Goal: Task Accomplishment & Management: Complete application form

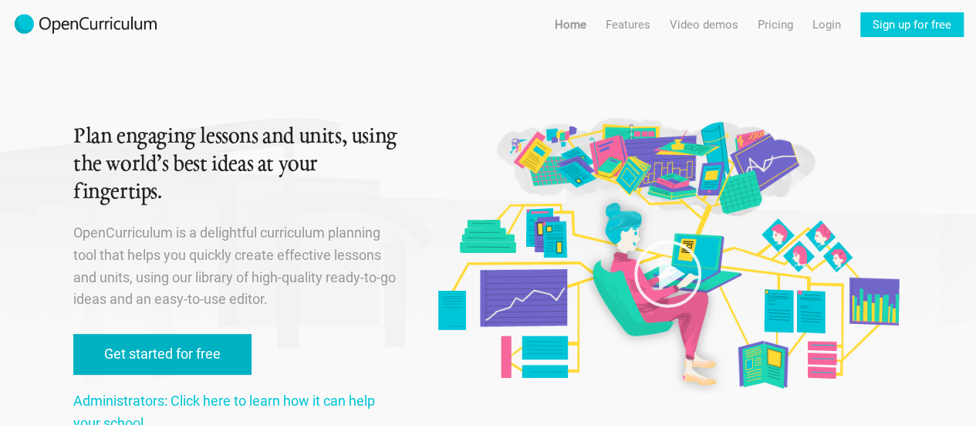
click at [200, 347] on link "Get started for free" at bounding box center [162, 354] width 178 height 41
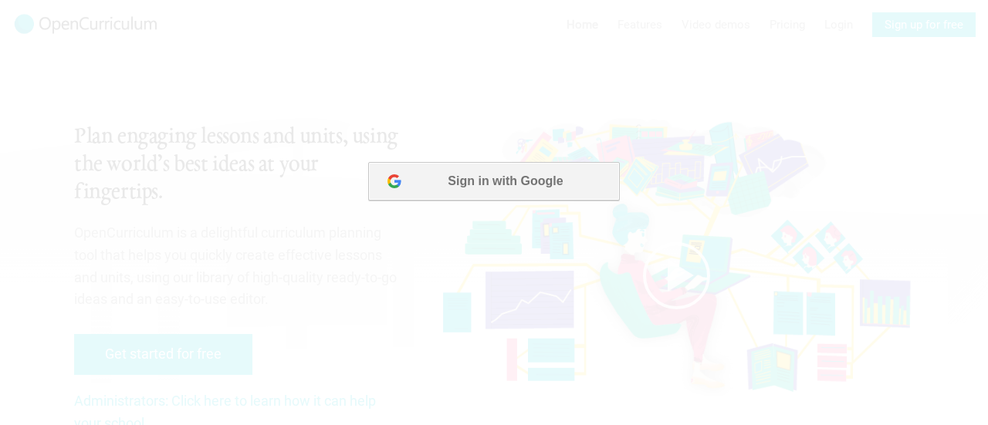
click at [494, 181] on button "Sign in with Google" at bounding box center [493, 181] width 251 height 39
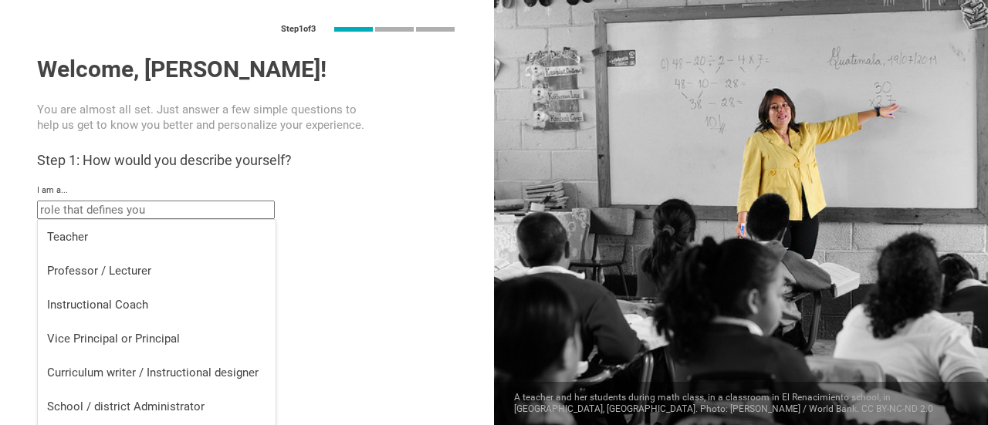
click at [194, 213] on input "text" at bounding box center [156, 210] width 238 height 19
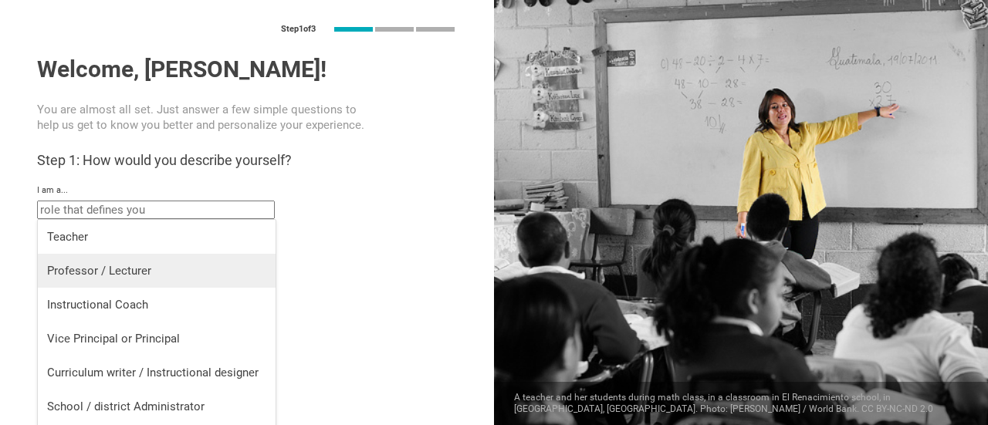
click at [157, 263] on div "Professor / Lecturer" at bounding box center [156, 270] width 219 height 15
type input "Professor / Lecturer"
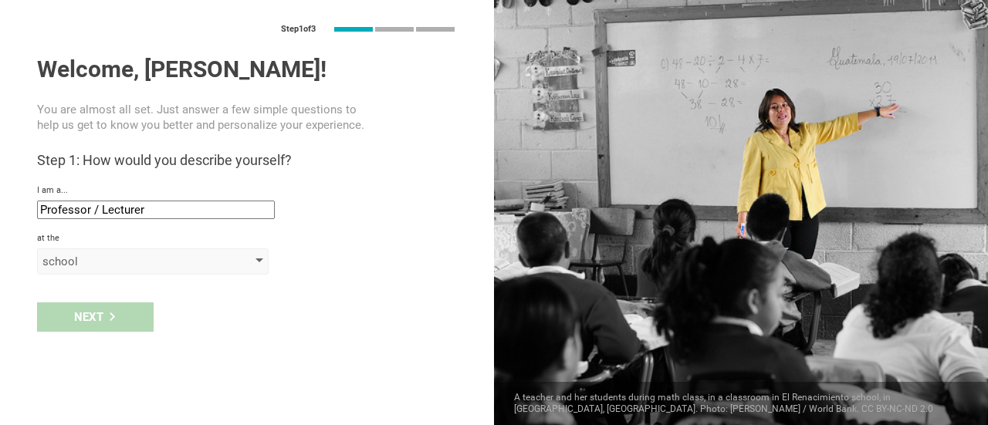
click at [134, 260] on div "school" at bounding box center [130, 261] width 177 height 15
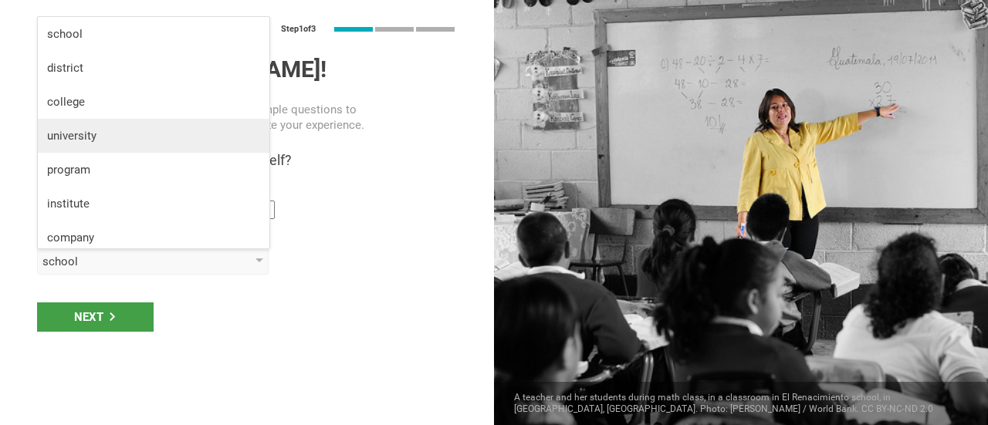
click at [155, 142] on div "university" at bounding box center [153, 135] width 213 height 15
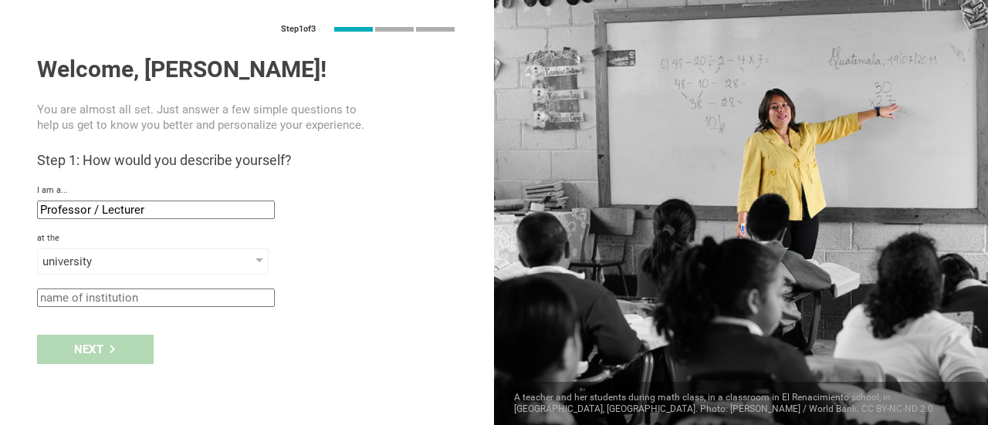
click at [117, 299] on input "text" at bounding box center [156, 298] width 238 height 19
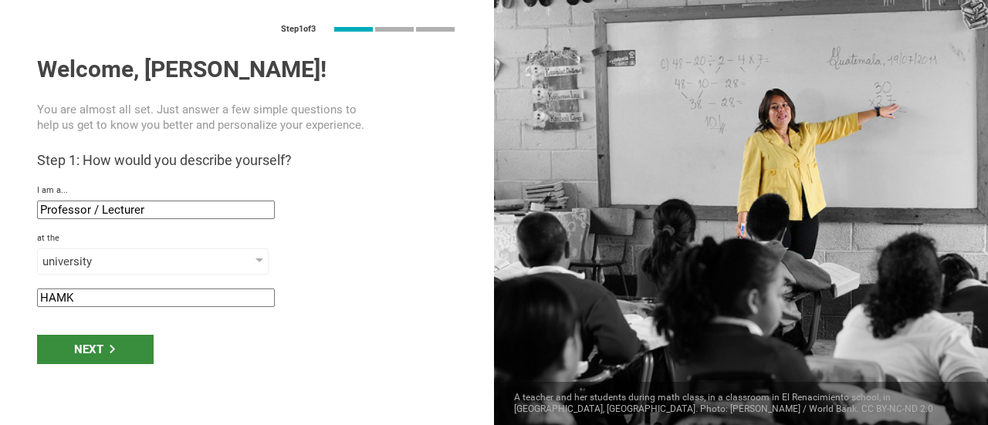
type input "HAMK"
click at [89, 348] on div "Next" at bounding box center [95, 349] width 117 height 29
type input "[GEOGRAPHIC_DATA], [GEOGRAPHIC_DATA]"
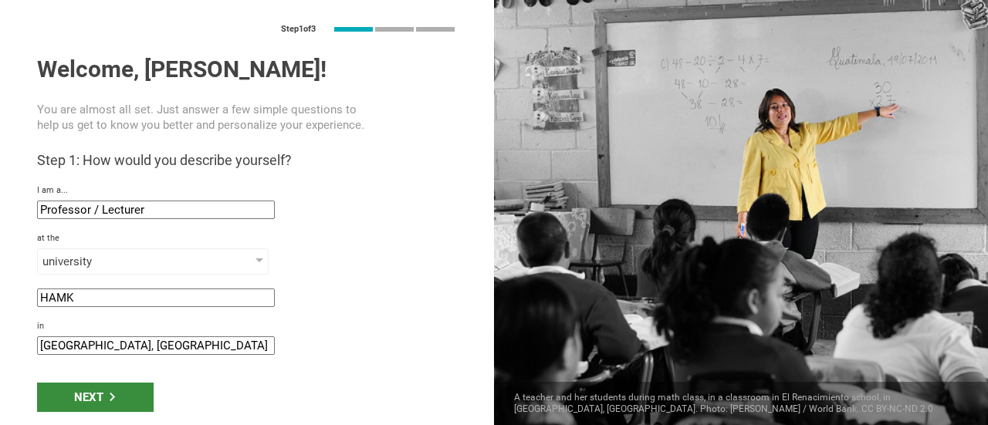
click at [82, 399] on div "Next" at bounding box center [95, 397] width 117 height 29
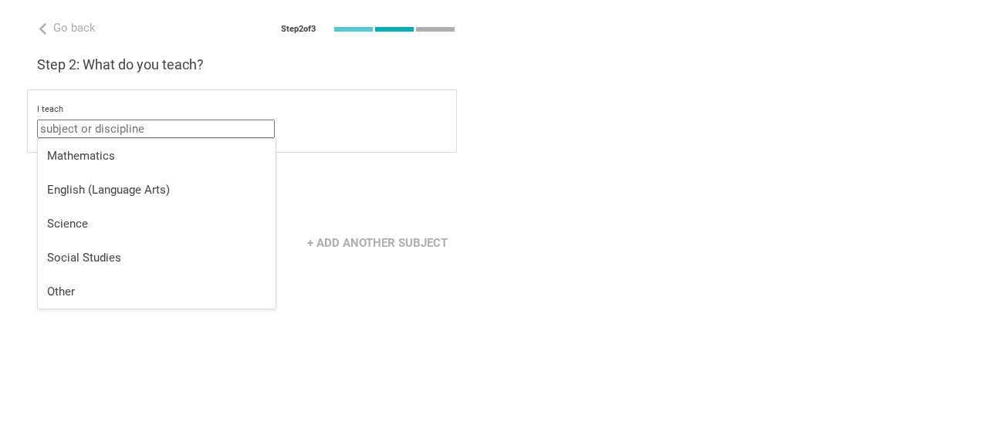
click at [222, 130] on input "text" at bounding box center [156, 129] width 238 height 19
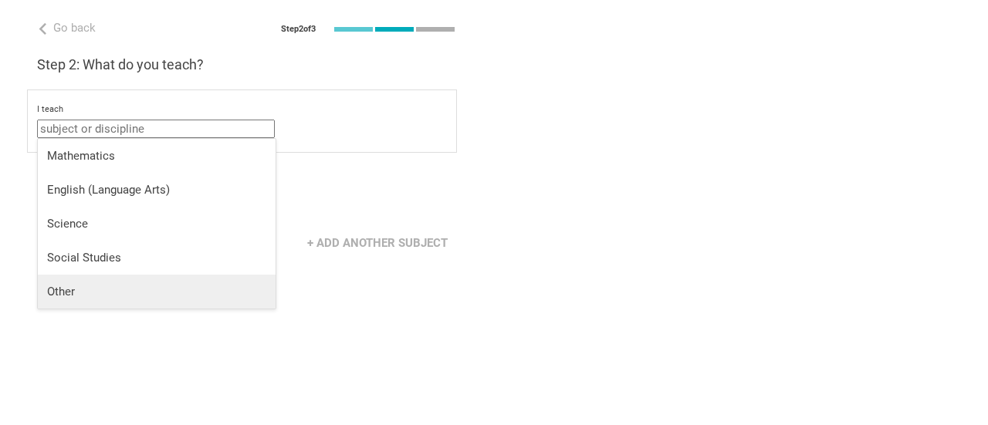
click at [101, 296] on div "Other" at bounding box center [156, 291] width 219 height 15
type input "Other"
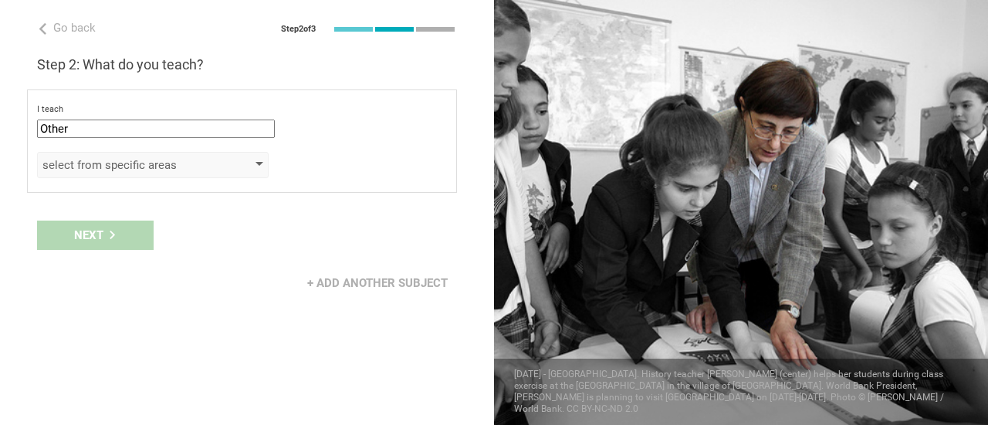
click at [157, 161] on div "select from specific areas" at bounding box center [130, 164] width 177 height 15
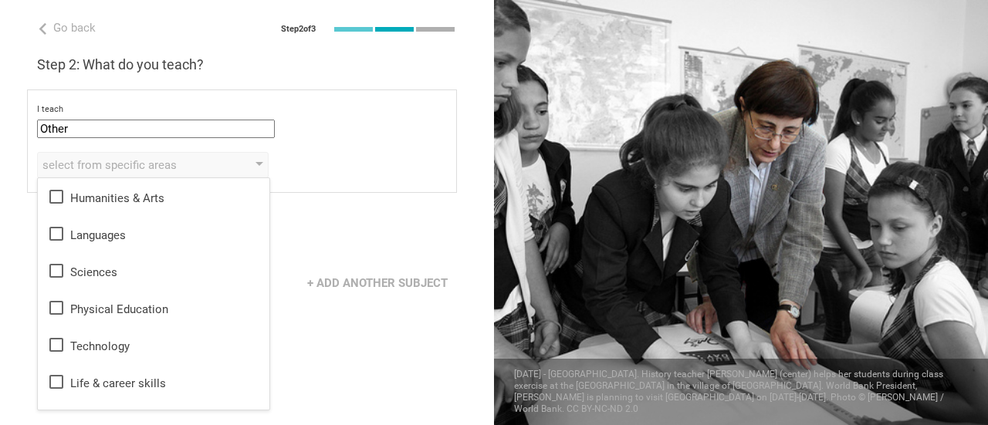
scroll to position [28, 0]
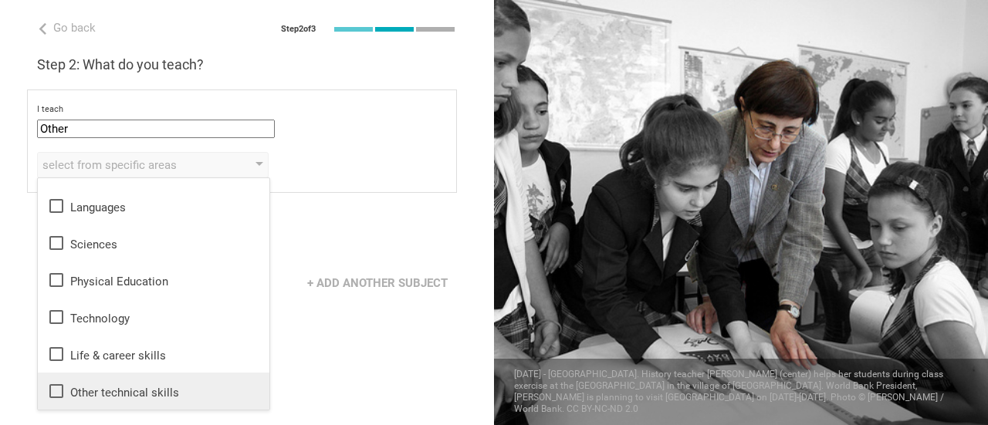
click at [207, 397] on div "Other technical skills" at bounding box center [153, 391] width 213 height 19
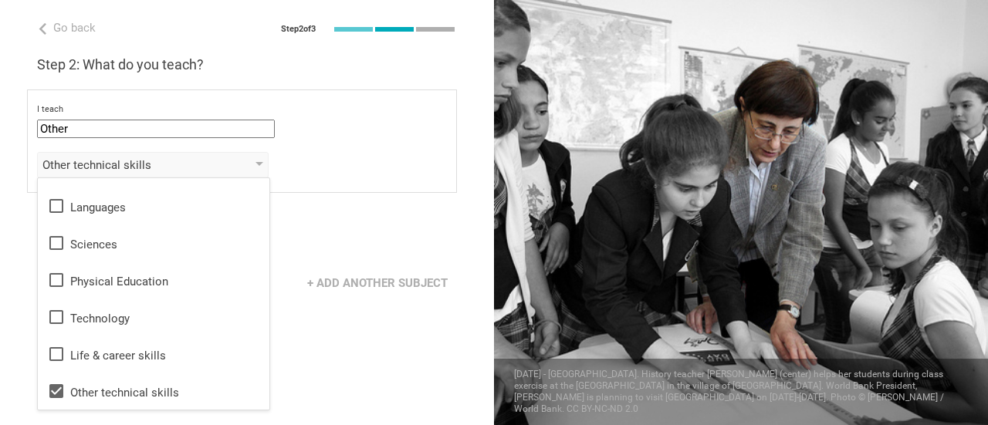
click at [319, 365] on div "Go back Step 2 of 3 Welcome, [PERSON_NAME]! You are almost all set. Just answer…" at bounding box center [247, 212] width 494 height 425
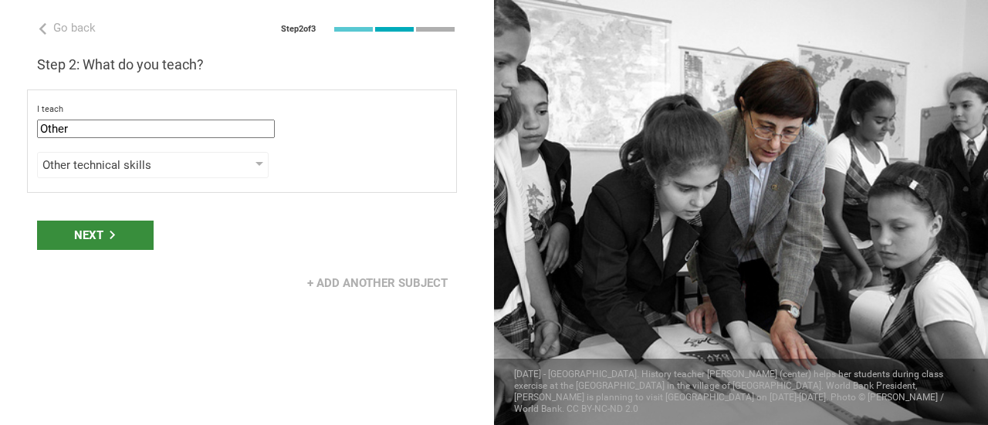
click at [129, 237] on div "Next" at bounding box center [95, 235] width 117 height 29
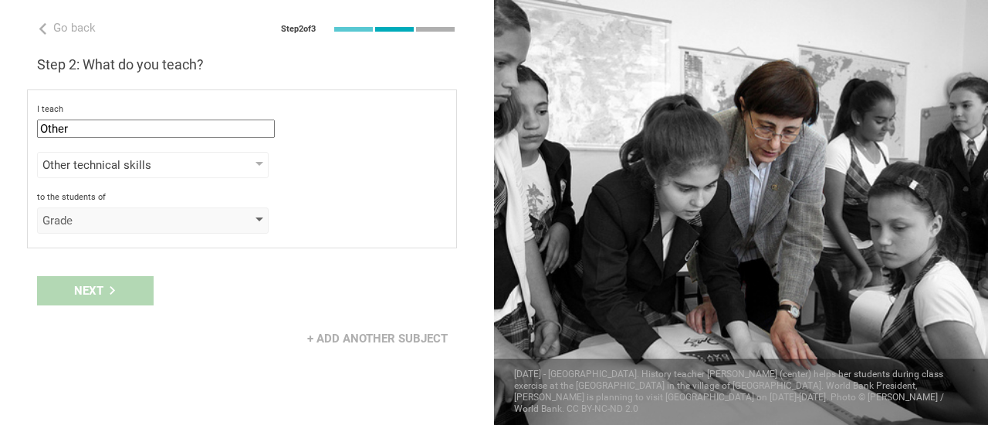
click at [147, 218] on div "Grade" at bounding box center [130, 220] width 177 height 15
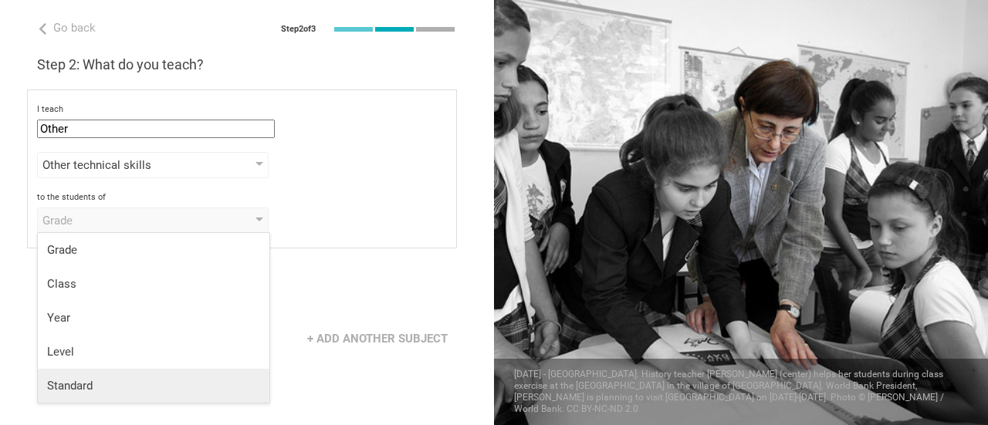
click at [113, 385] on div "Standard" at bounding box center [153, 385] width 213 height 15
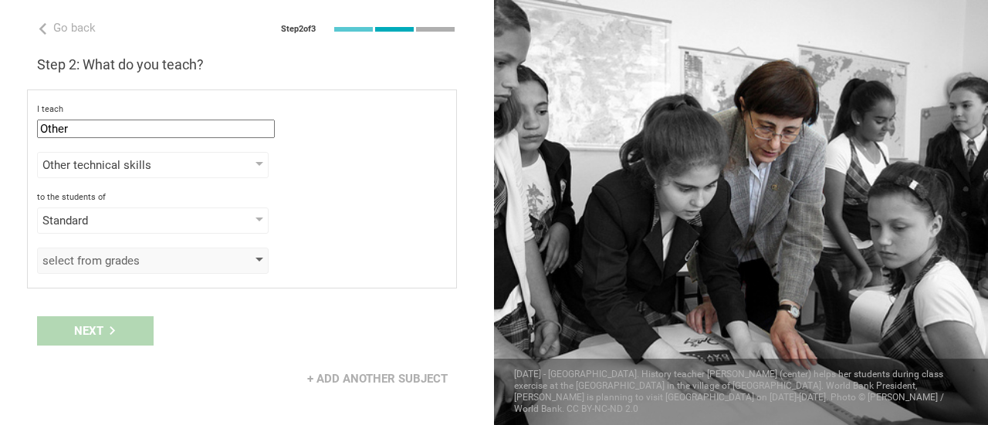
click at [164, 259] on div "select from grades" at bounding box center [130, 260] width 177 height 15
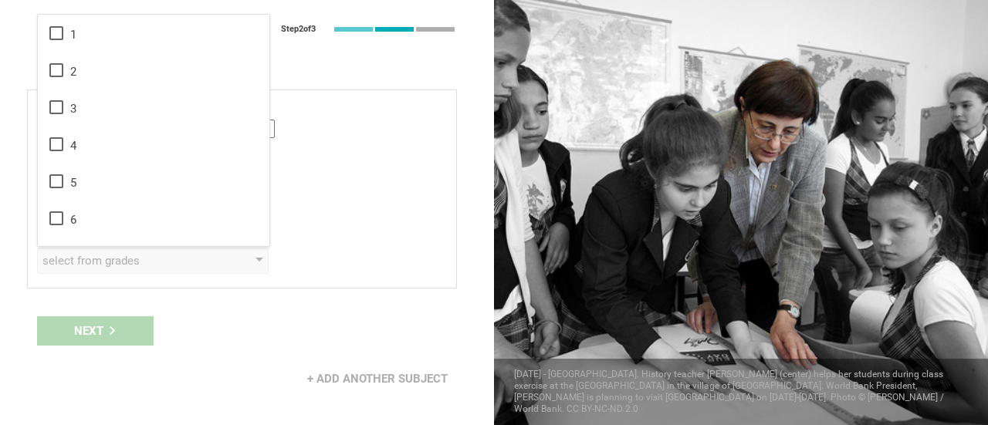
click at [333, 222] on div "Standard Grade Class Year Level Standard" at bounding box center [242, 221] width 410 height 26
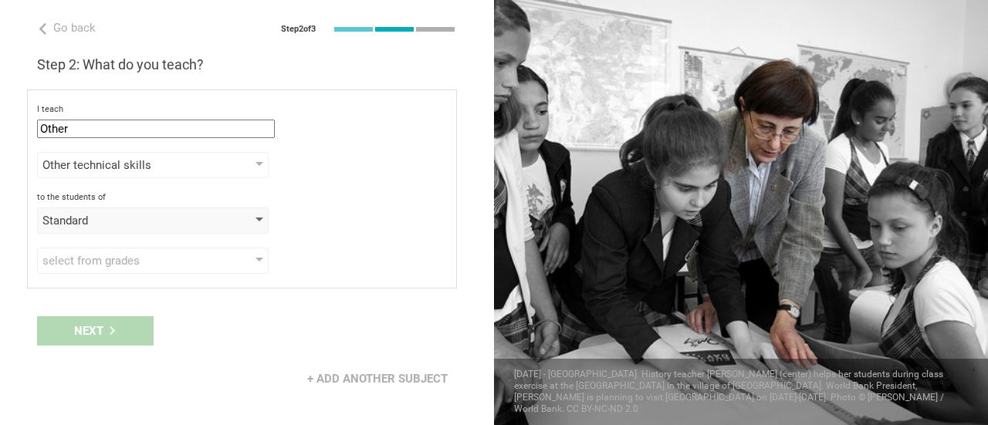
click at [192, 223] on div "Standard" at bounding box center [130, 220] width 177 height 15
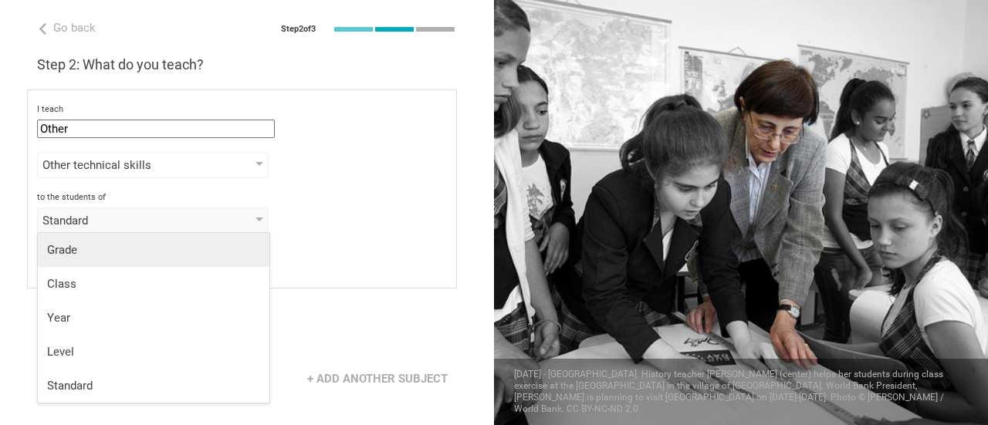
click at [165, 255] on div "Grade" at bounding box center [153, 249] width 213 height 15
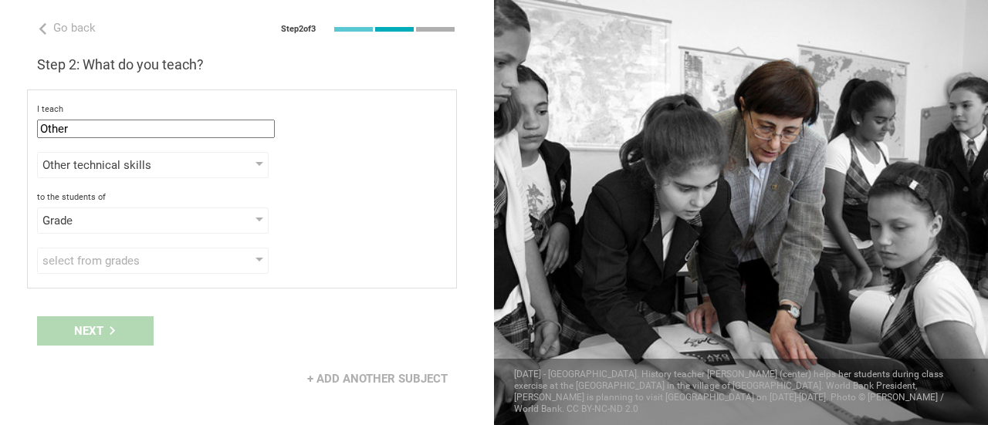
click at [165, 255] on div "select from grades" at bounding box center [130, 260] width 177 height 15
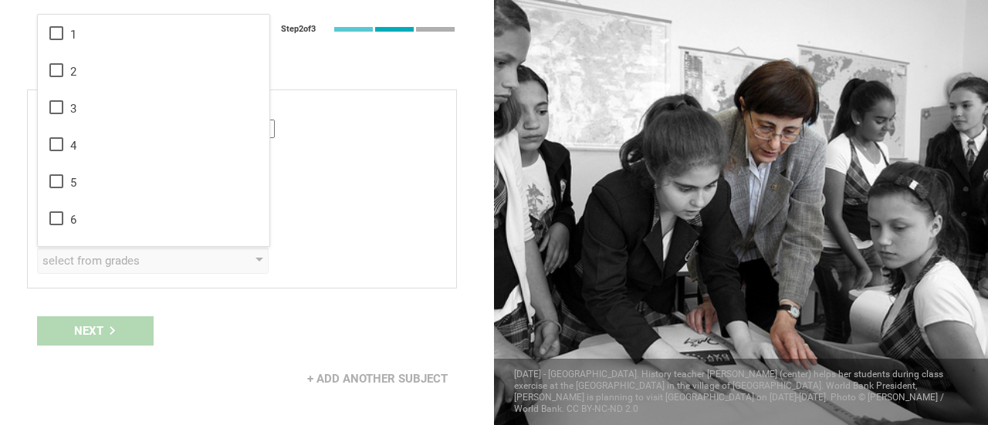
click at [372, 219] on div "Grade Grade Class Year Level Standard" at bounding box center [242, 221] width 410 height 26
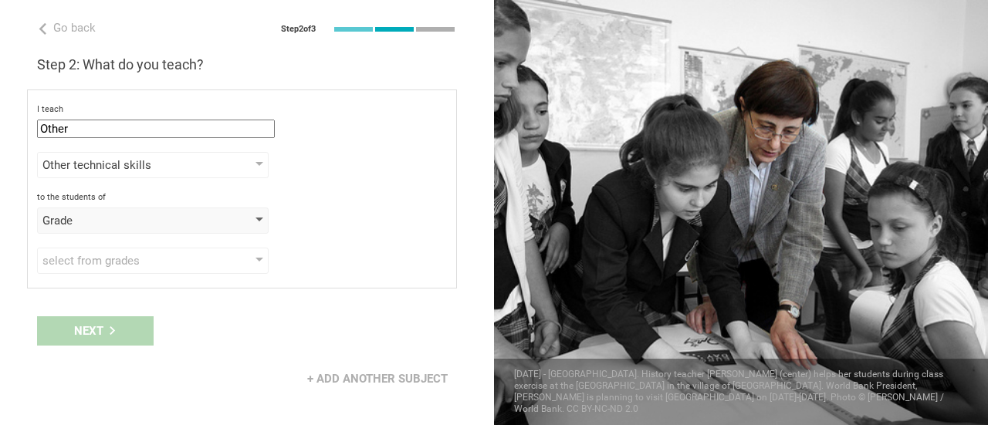
click at [255, 218] on div "Grade" at bounding box center [152, 221] width 231 height 26
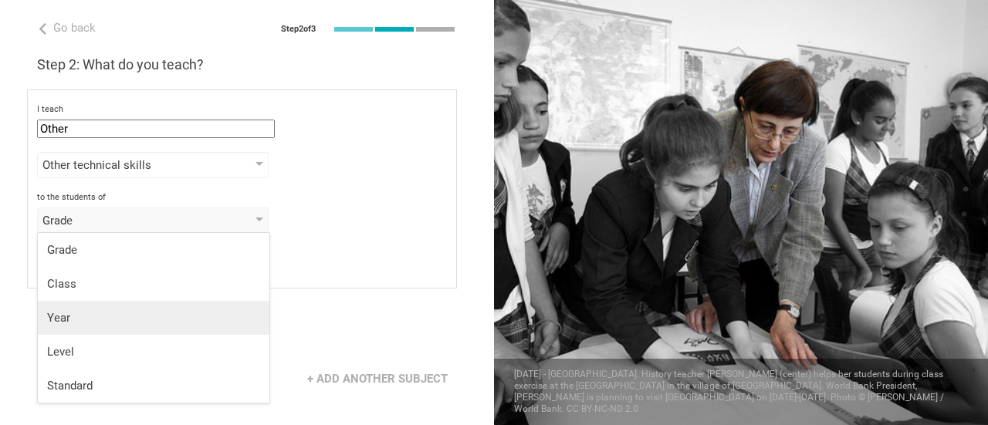
click at [202, 312] on div "Year" at bounding box center [153, 317] width 213 height 15
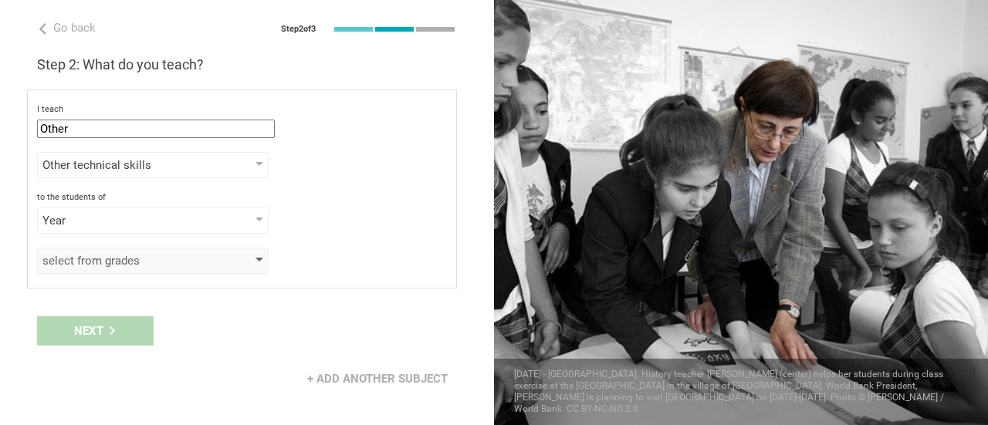
click at [224, 266] on div "select from grades" at bounding box center [152, 261] width 231 height 26
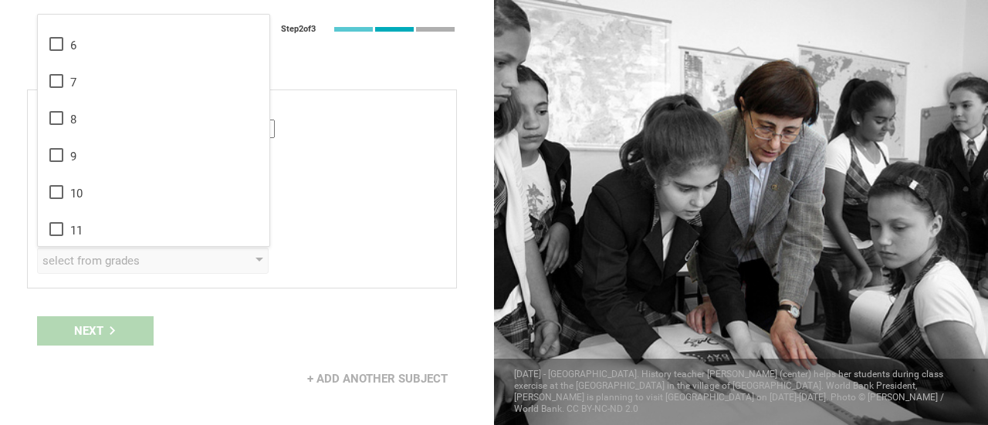
scroll to position [250, 0]
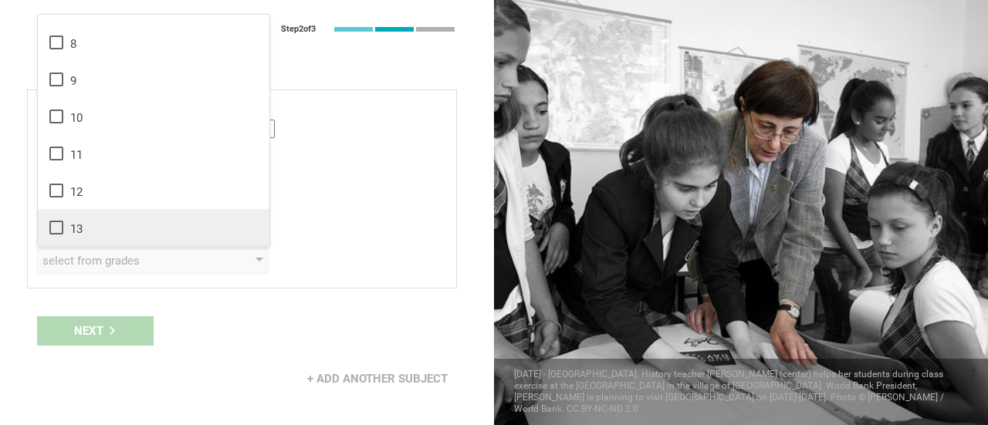
click at [225, 235] on div "13" at bounding box center [153, 227] width 213 height 19
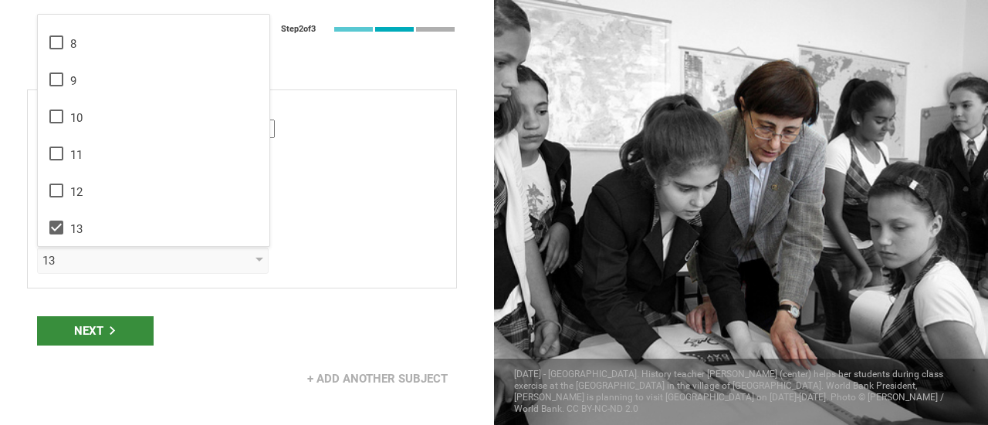
click at [142, 329] on div "Next" at bounding box center [95, 330] width 117 height 29
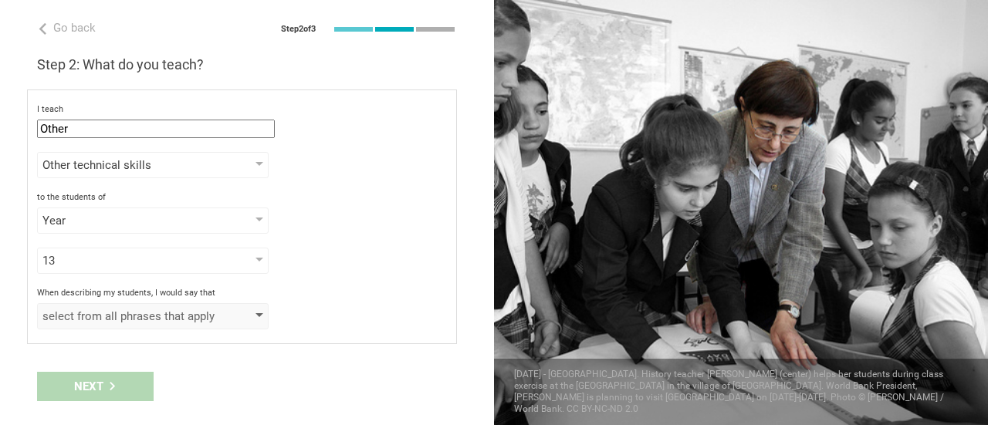
click at [148, 319] on div "select from all phrases that apply" at bounding box center [130, 316] width 177 height 15
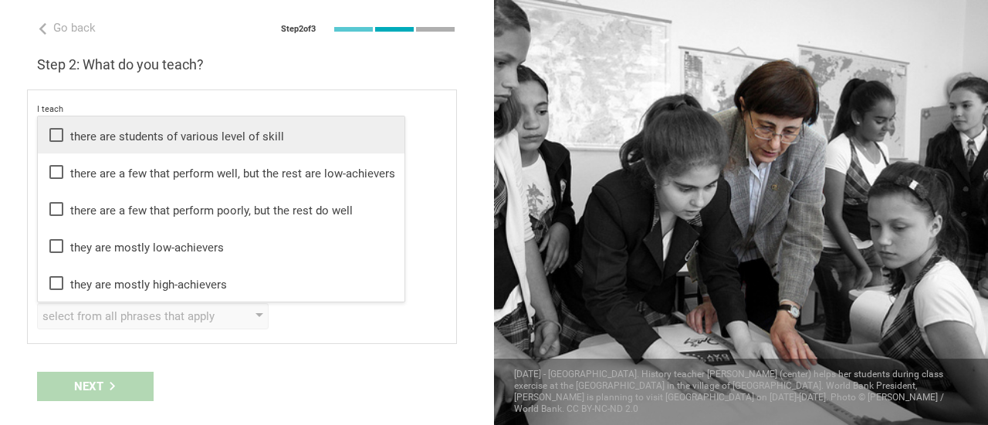
click at [199, 132] on div "there are students of various level of skill" at bounding box center [221, 135] width 348 height 19
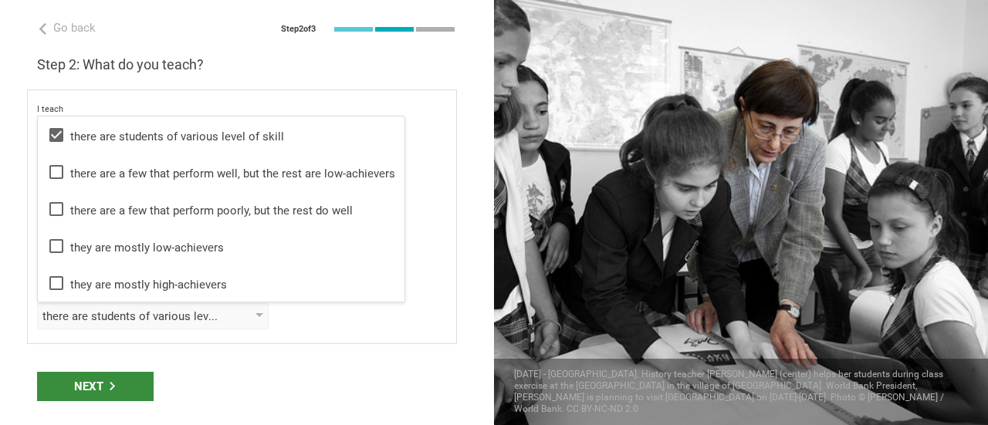
click at [89, 383] on div "Next" at bounding box center [95, 386] width 117 height 29
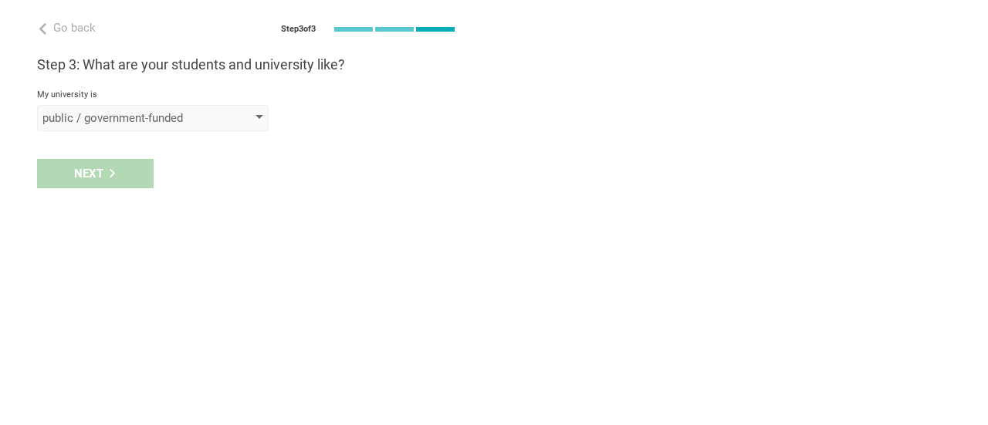
click at [239, 118] on div "public / government-funded" at bounding box center [152, 118] width 231 height 26
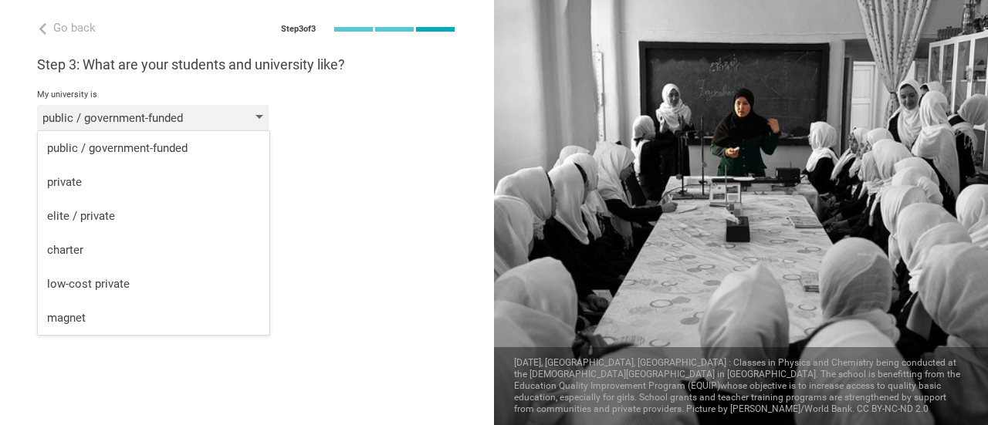
click at [238, 120] on div "public / government-funded" at bounding box center [152, 118] width 231 height 26
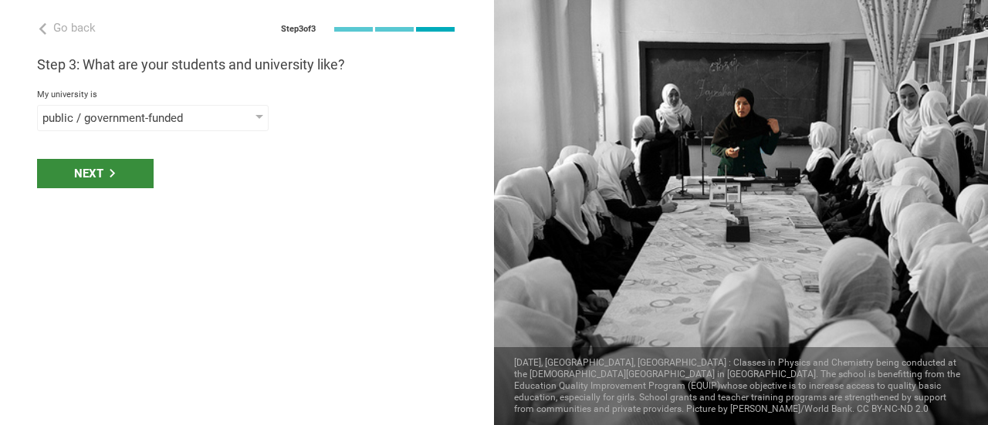
click at [131, 174] on div "Next" at bounding box center [95, 173] width 117 height 29
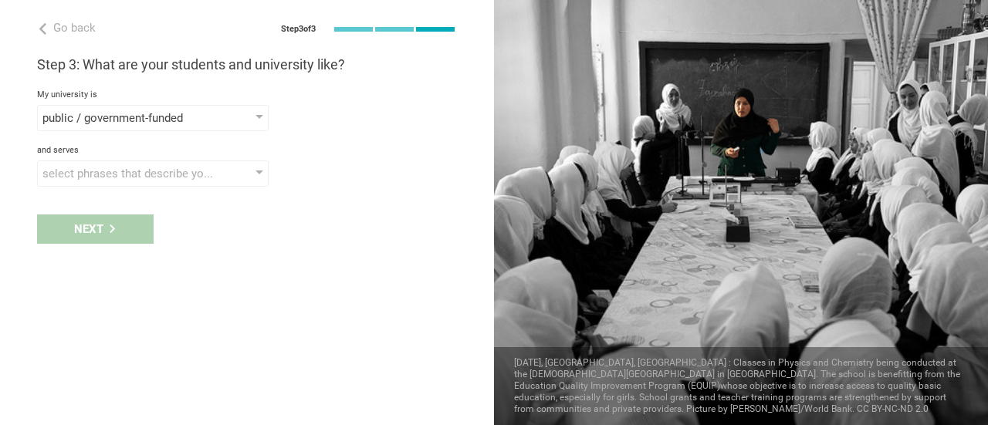
click at [131, 174] on div "select phrases that describe your student population" at bounding box center [130, 173] width 177 height 15
